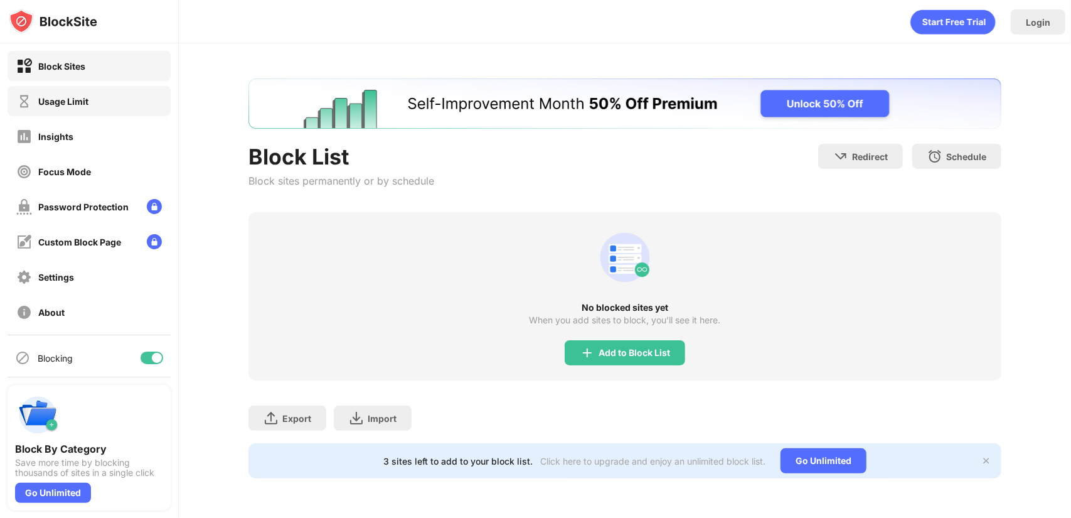
click at [67, 106] on div "Usage Limit" at bounding box center [52, 101] width 72 height 16
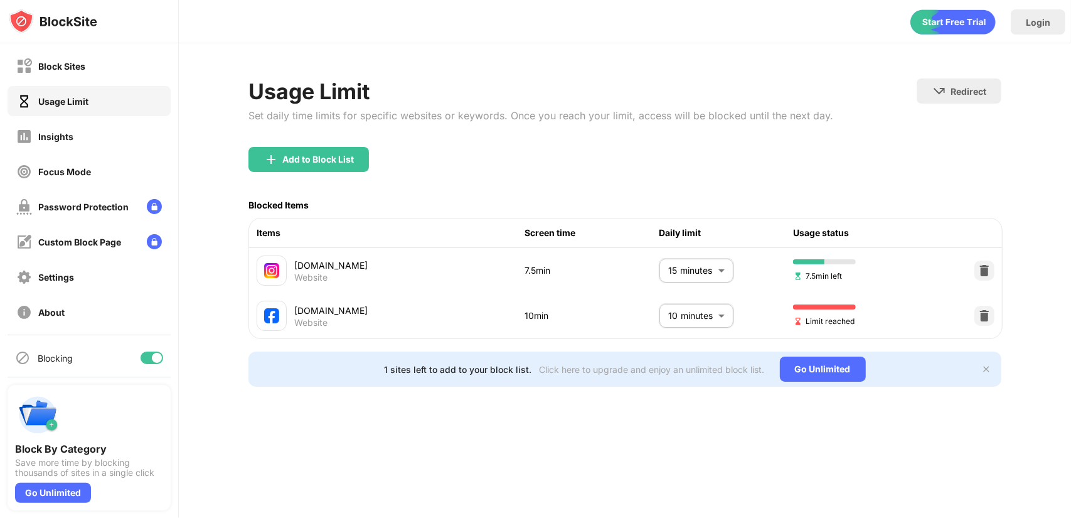
click at [988, 371] on img at bounding box center [986, 369] width 10 height 10
